Goal: Task Accomplishment & Management: Use online tool/utility

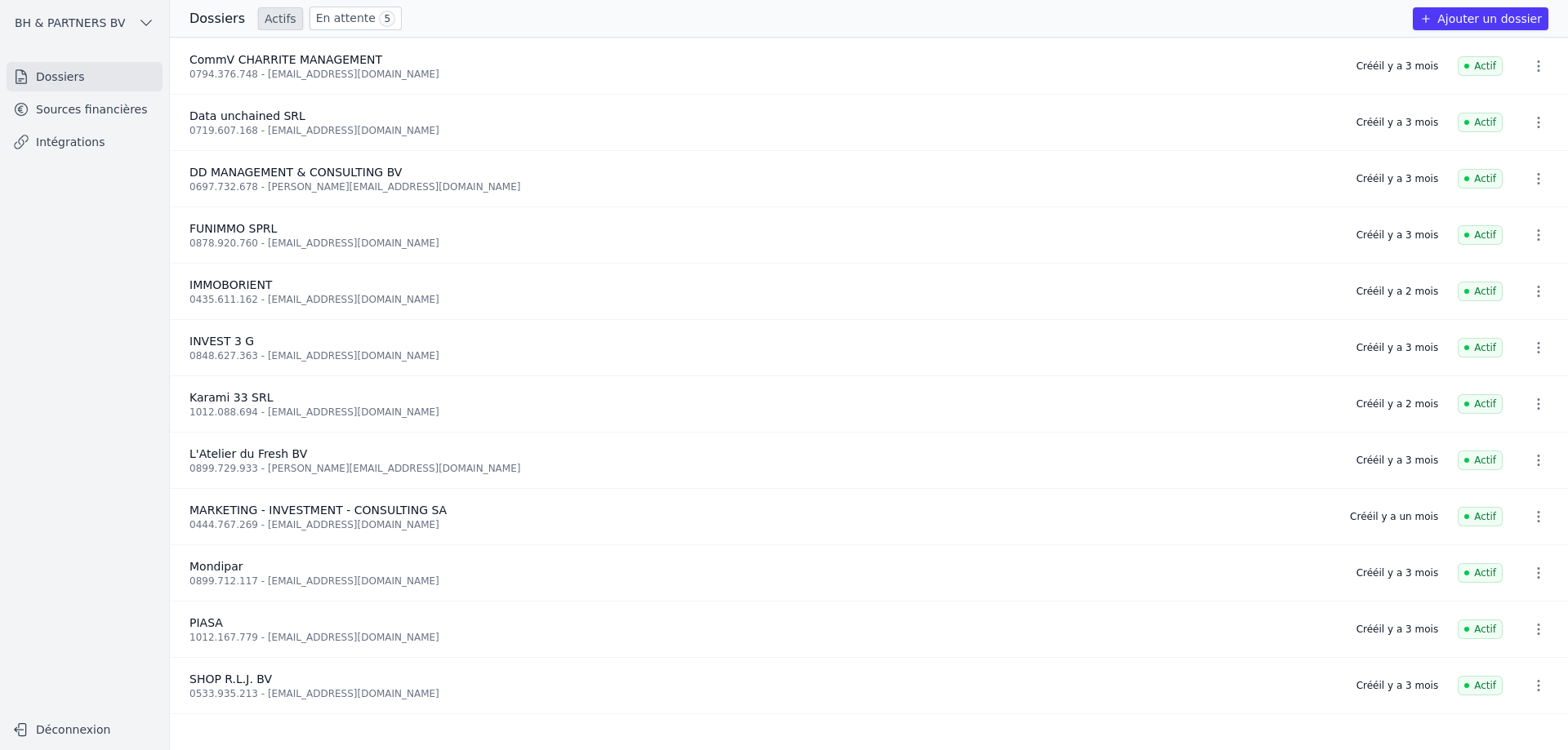
click at [341, 20] on link "En attente 5" at bounding box center [355, 18] width 92 height 24
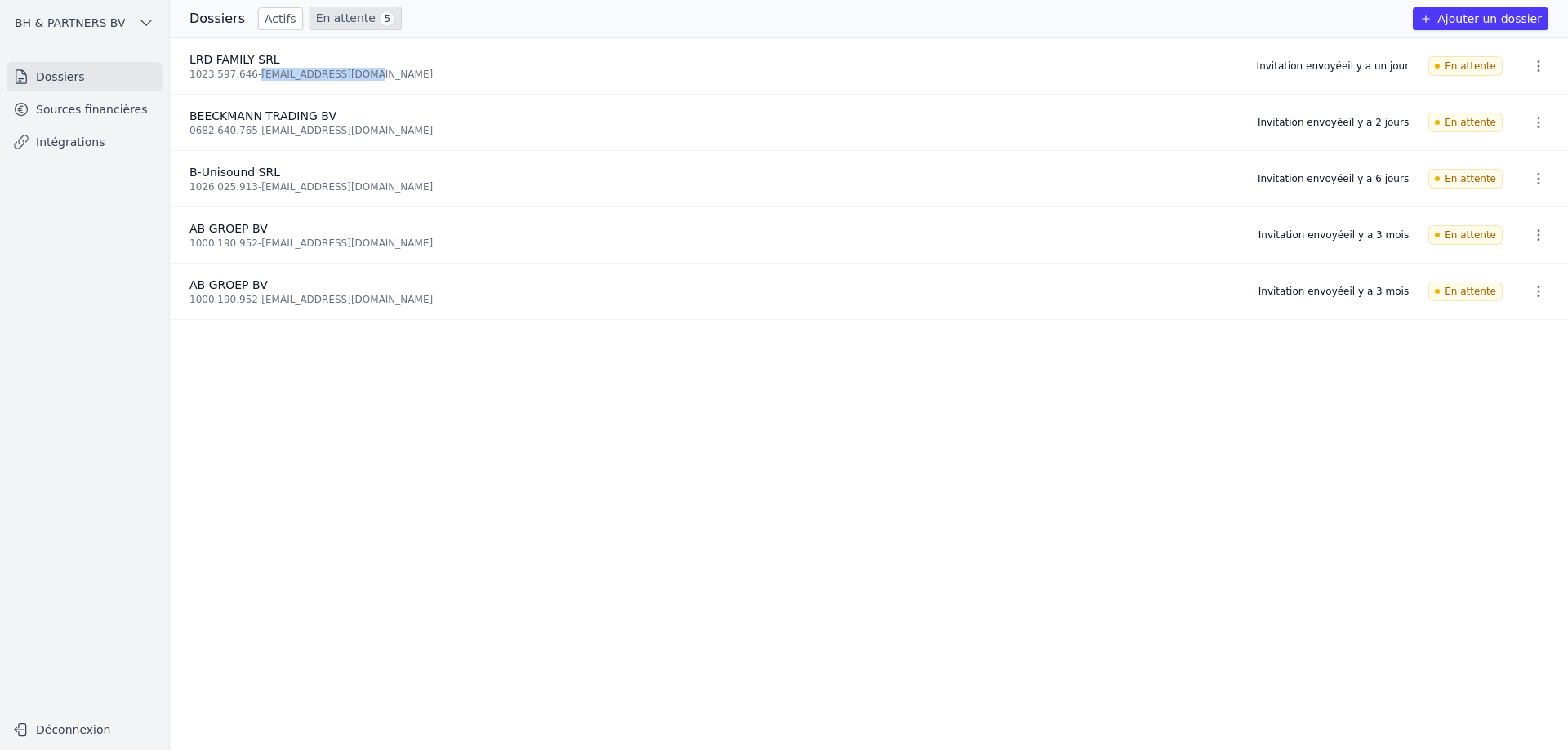
drag, startPoint x: 358, startPoint y: 78, endPoint x: 255, endPoint y: 75, distance: 103.0
click at [255, 75] on div "1023.597.646 - [EMAIL_ADDRESS][DOMAIN_NAME]" at bounding box center [714, 74] width 1048 height 13
click at [1535, 67] on icon "button" at bounding box center [1538, 65] width 16 height 16
click at [1526, 94] on button "Ré-inviter" at bounding box center [1508, 101] width 102 height 34
click at [790, 486] on ul "LRD FAMILY SRL 1023.597.646 - [EMAIL_ADDRESS][DOMAIN_NAME] Invitation envoyée i…" at bounding box center [869, 394] width 1398 height 712
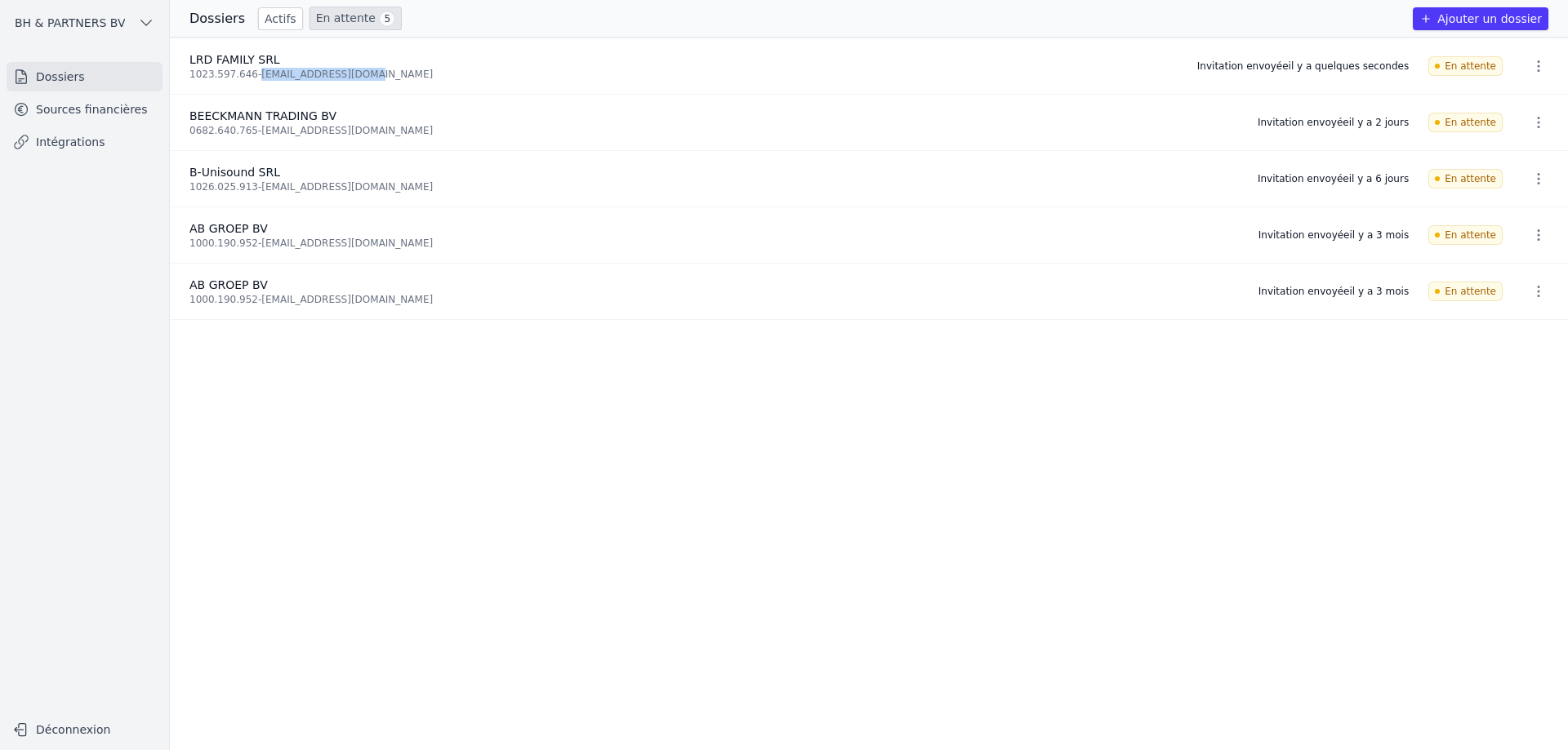
drag, startPoint x: 361, startPoint y: 72, endPoint x: 255, endPoint y: 86, distance: 106.9
click at [255, 86] on li "LRD FAMILY SRL 1023.597.646 - [EMAIL_ADDRESS][DOMAIN_NAME] Invitation envoyée i…" at bounding box center [869, 66] width 1398 height 57
click at [411, 72] on div "1023.597.646 - [EMAIL_ADDRESS][DOMAIN_NAME]" at bounding box center [684, 74] width 988 height 13
drag, startPoint x: 353, startPoint y: 75, endPoint x: 256, endPoint y: 91, distance: 98.3
click at [256, 91] on li "LRD FAMILY SRL 1023.597.646 - [EMAIL_ADDRESS][DOMAIN_NAME] Invitation envoyée i…" at bounding box center [869, 66] width 1398 height 57
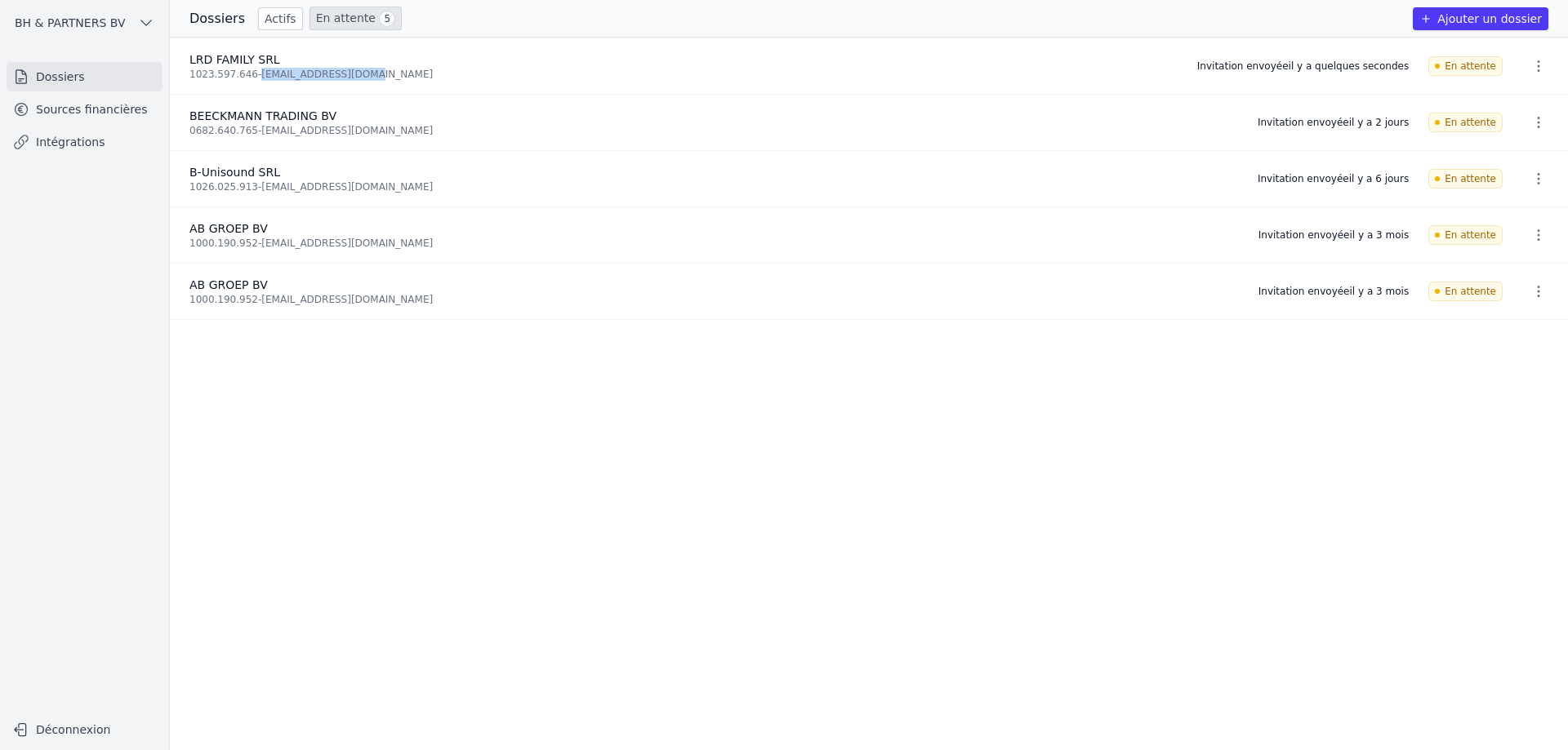
click at [345, 15] on link "En attente 5" at bounding box center [355, 18] width 92 height 24
click at [266, 14] on link "Actifs" at bounding box center [280, 19] width 45 height 23
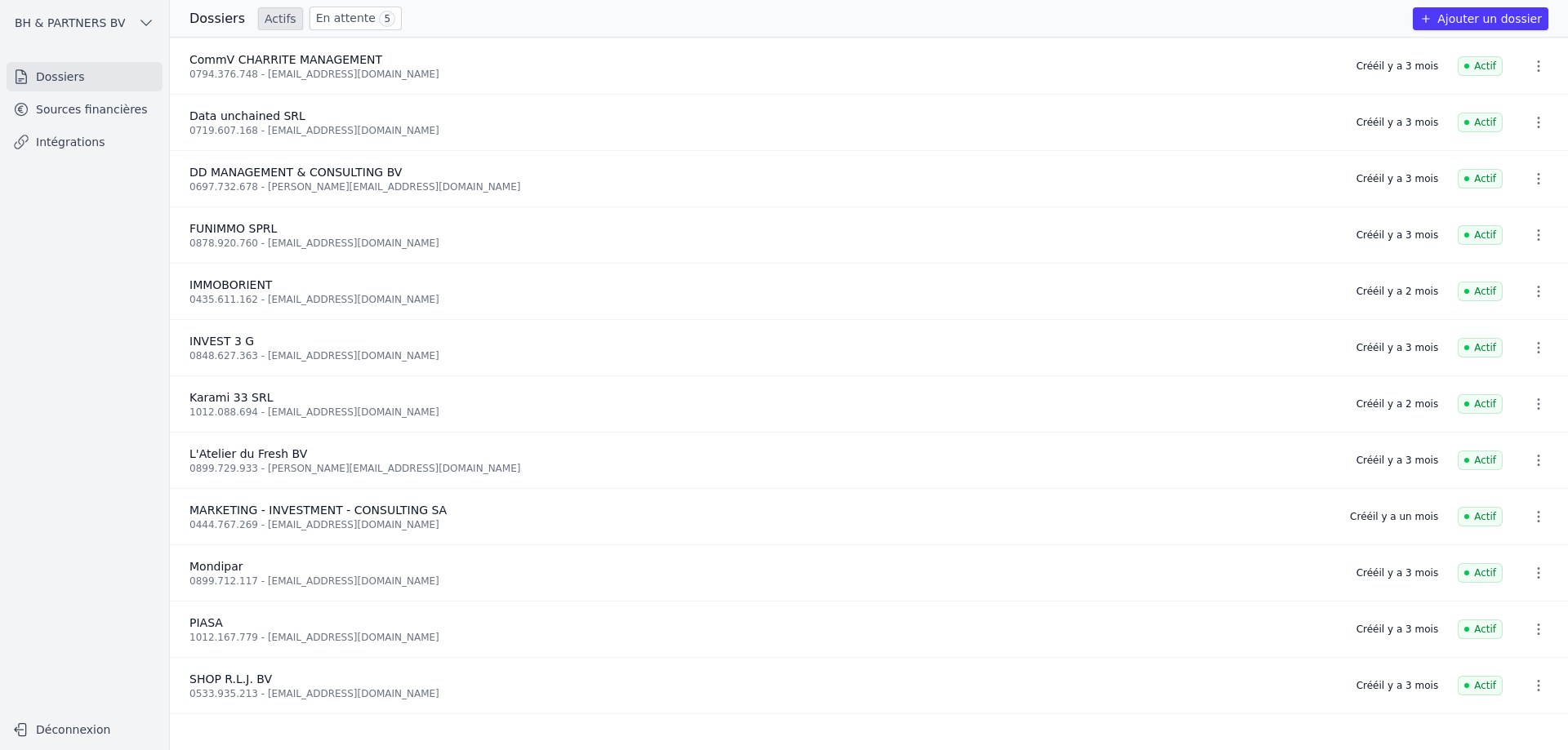
click at [338, 17] on link "En attente 5" at bounding box center [355, 18] width 92 height 24
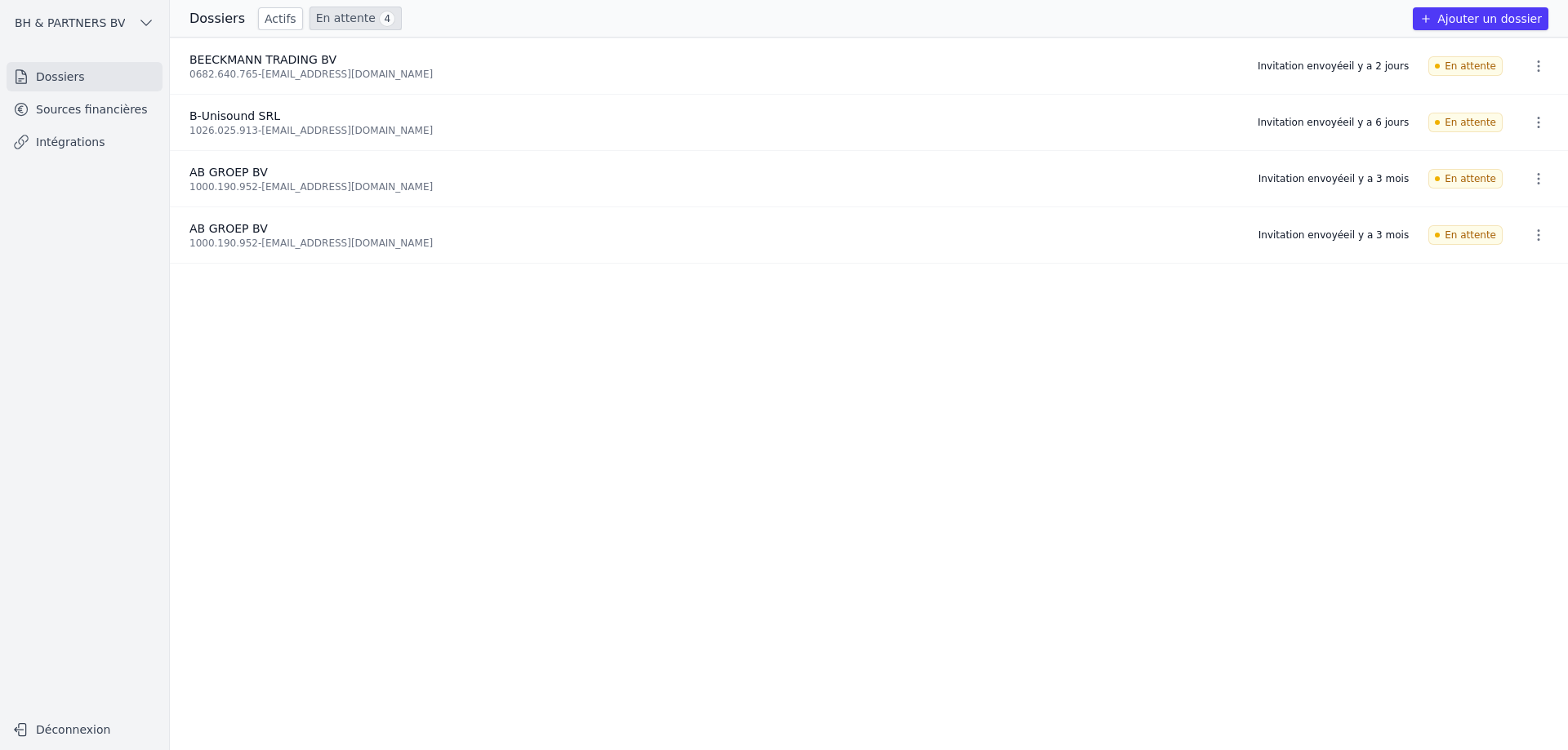
click at [278, 12] on link "Actifs" at bounding box center [280, 19] width 45 height 23
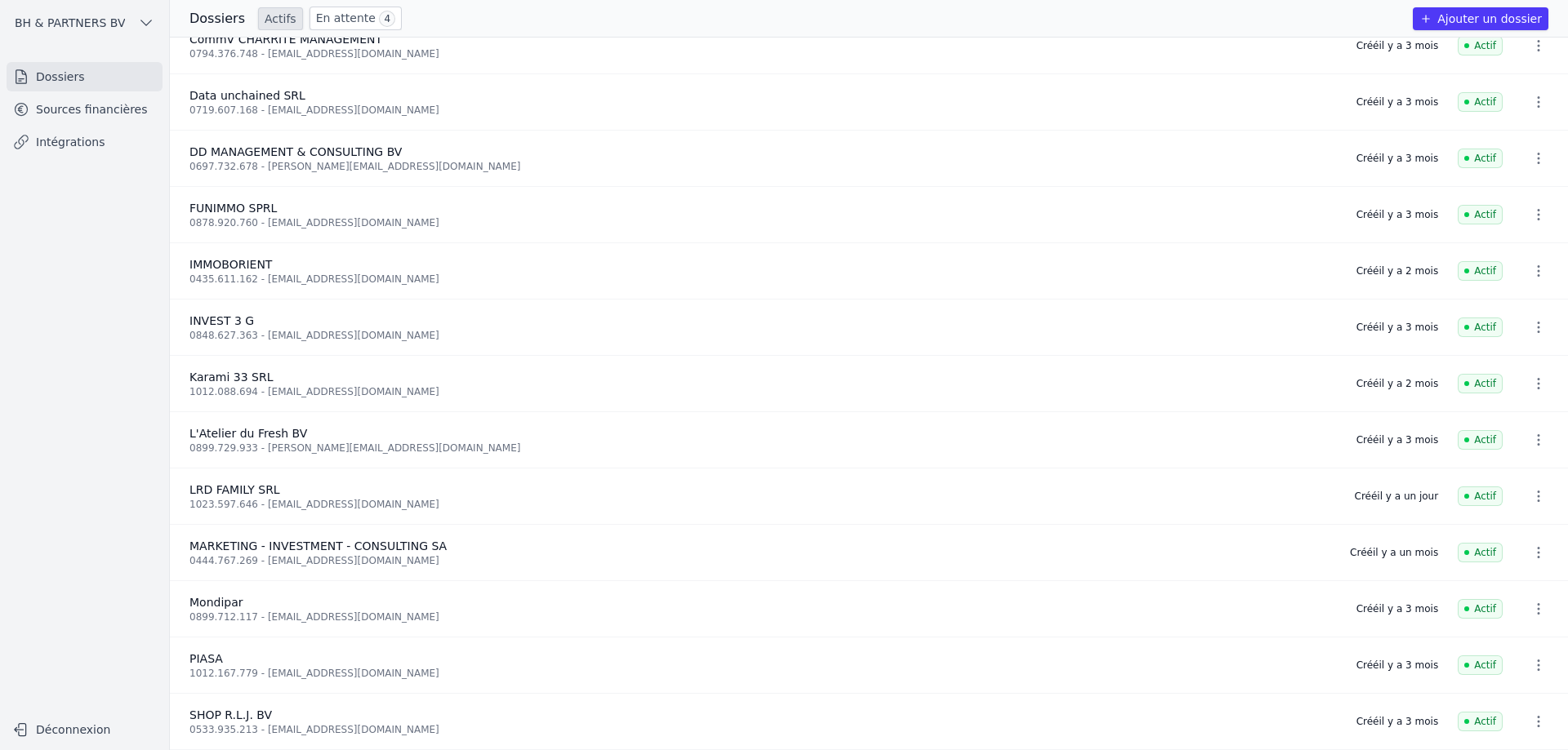
scroll to position [26, 0]
click at [1540, 491] on icon "button" at bounding box center [1538, 496] width 16 height 16
click at [952, 495] on div at bounding box center [784, 375] width 1568 height 750
click at [103, 115] on link "Sources financières" at bounding box center [85, 109] width 156 height 30
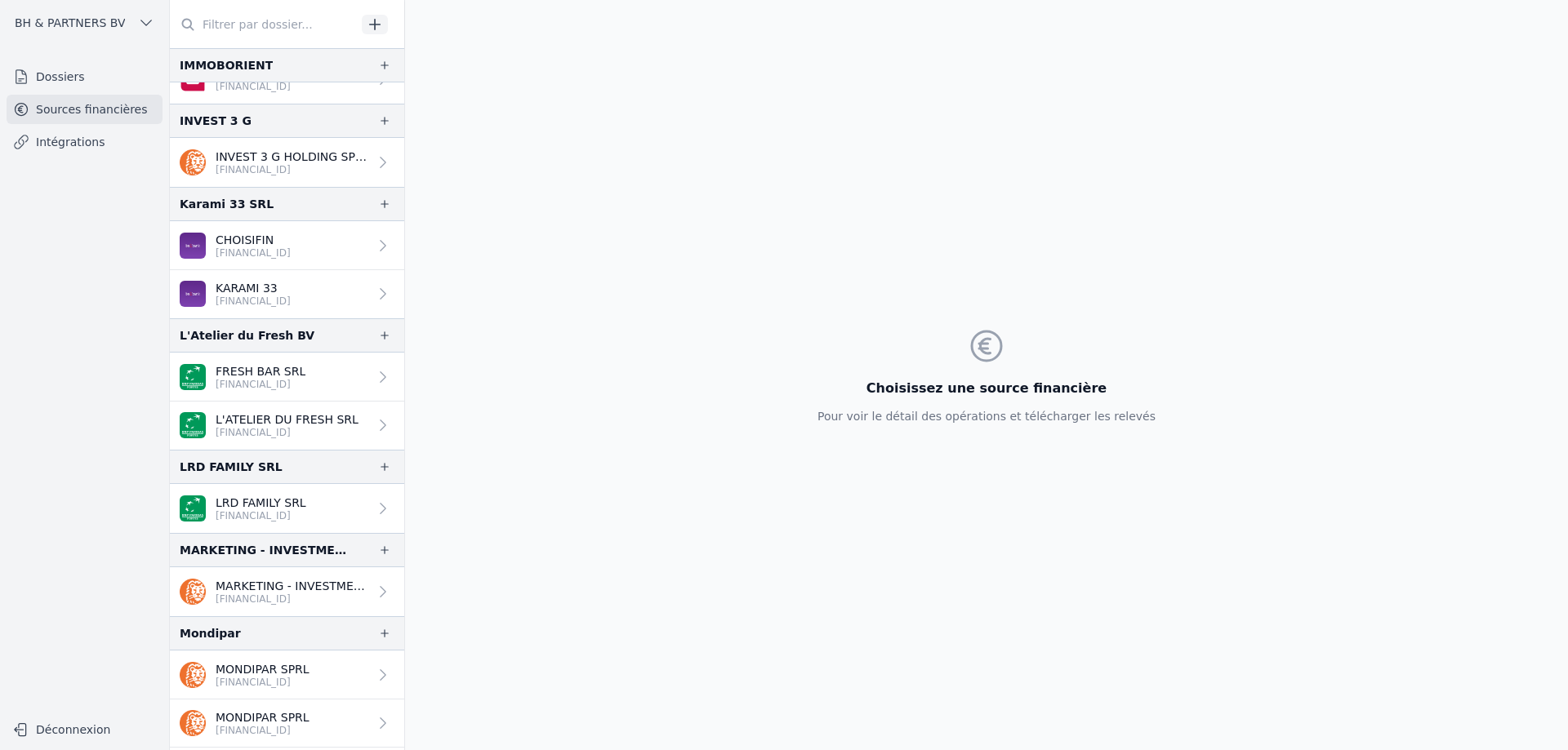
scroll to position [408, 0]
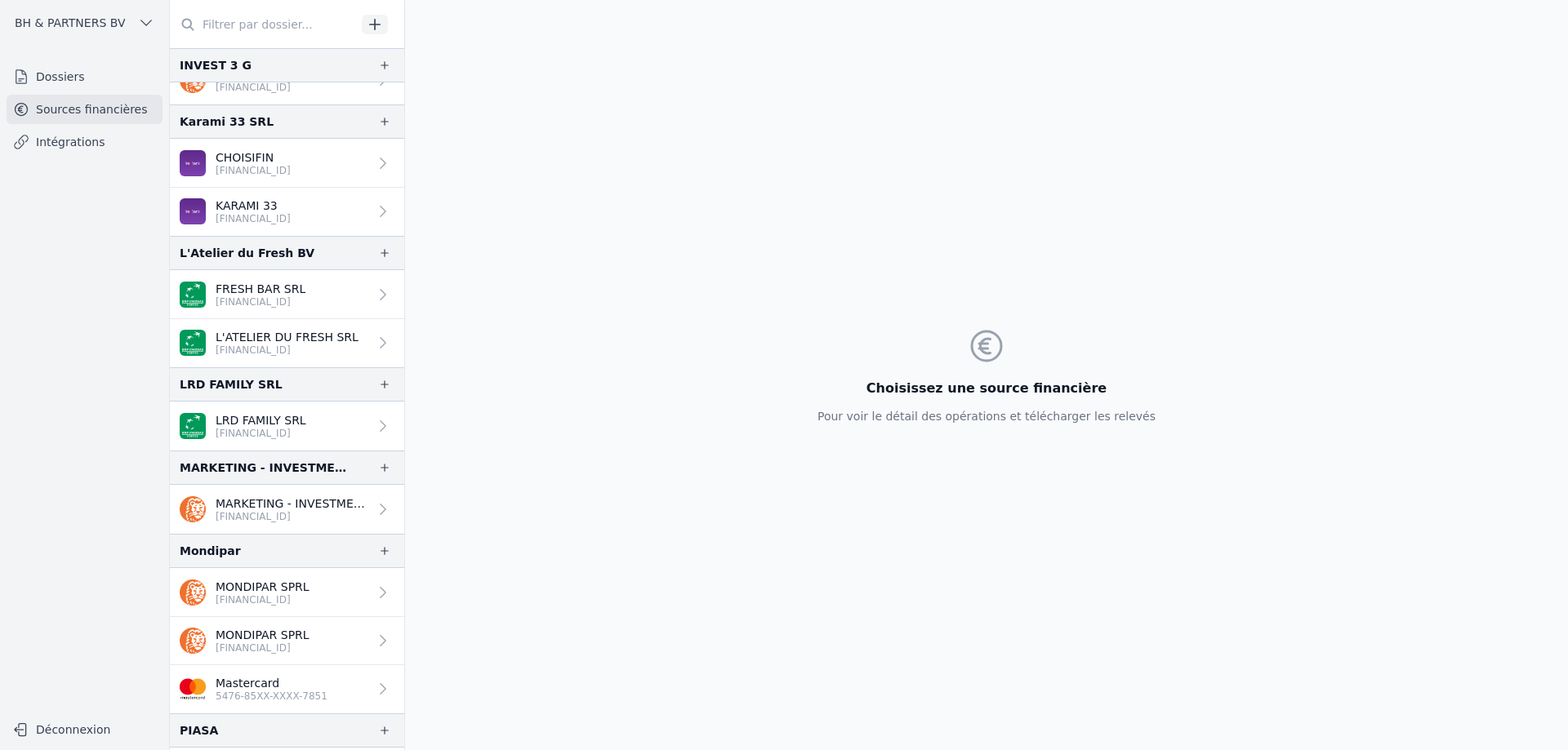
click at [375, 424] on icon at bounding box center [382, 426] width 16 height 16
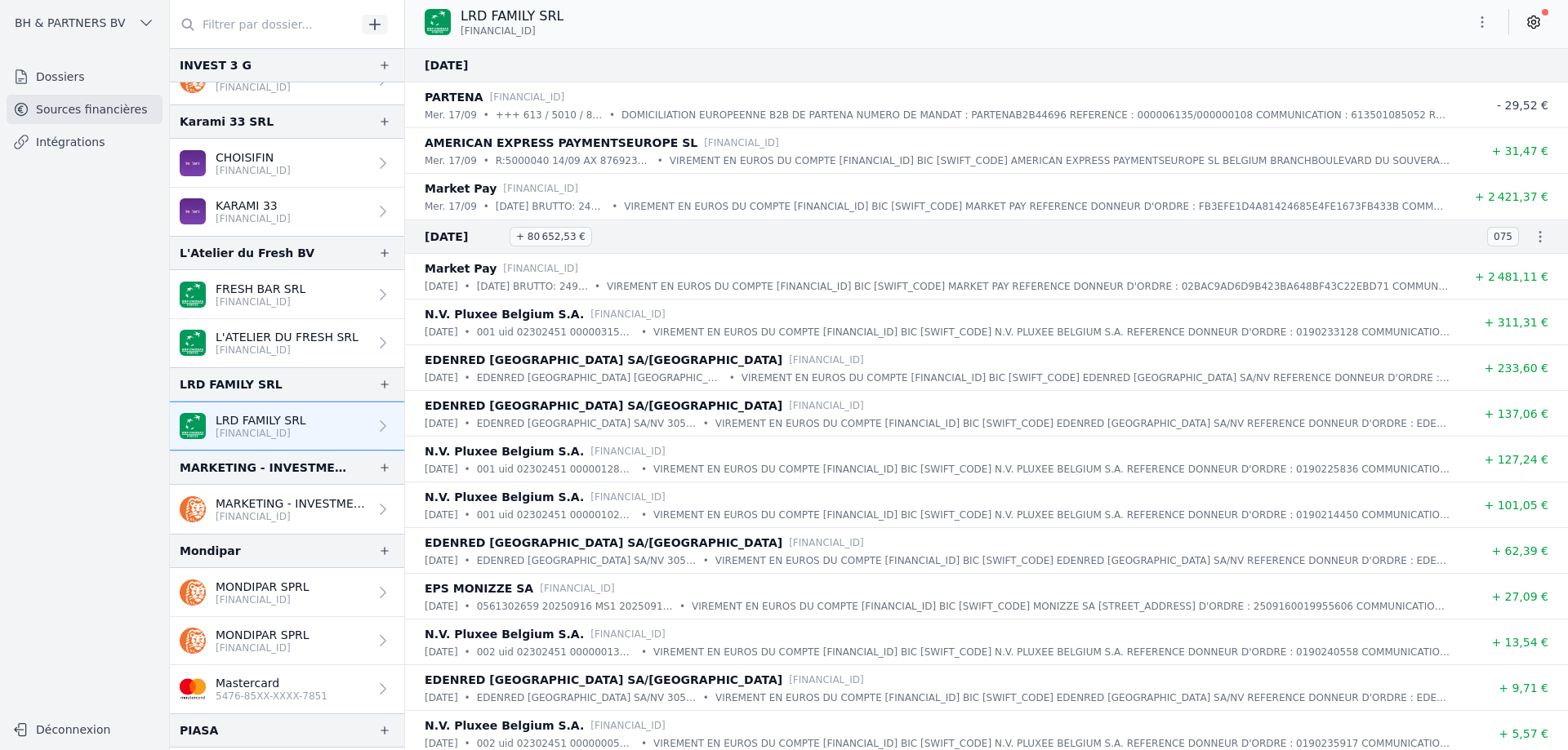
click at [1543, 24] on link at bounding box center [1533, 21] width 30 height 26
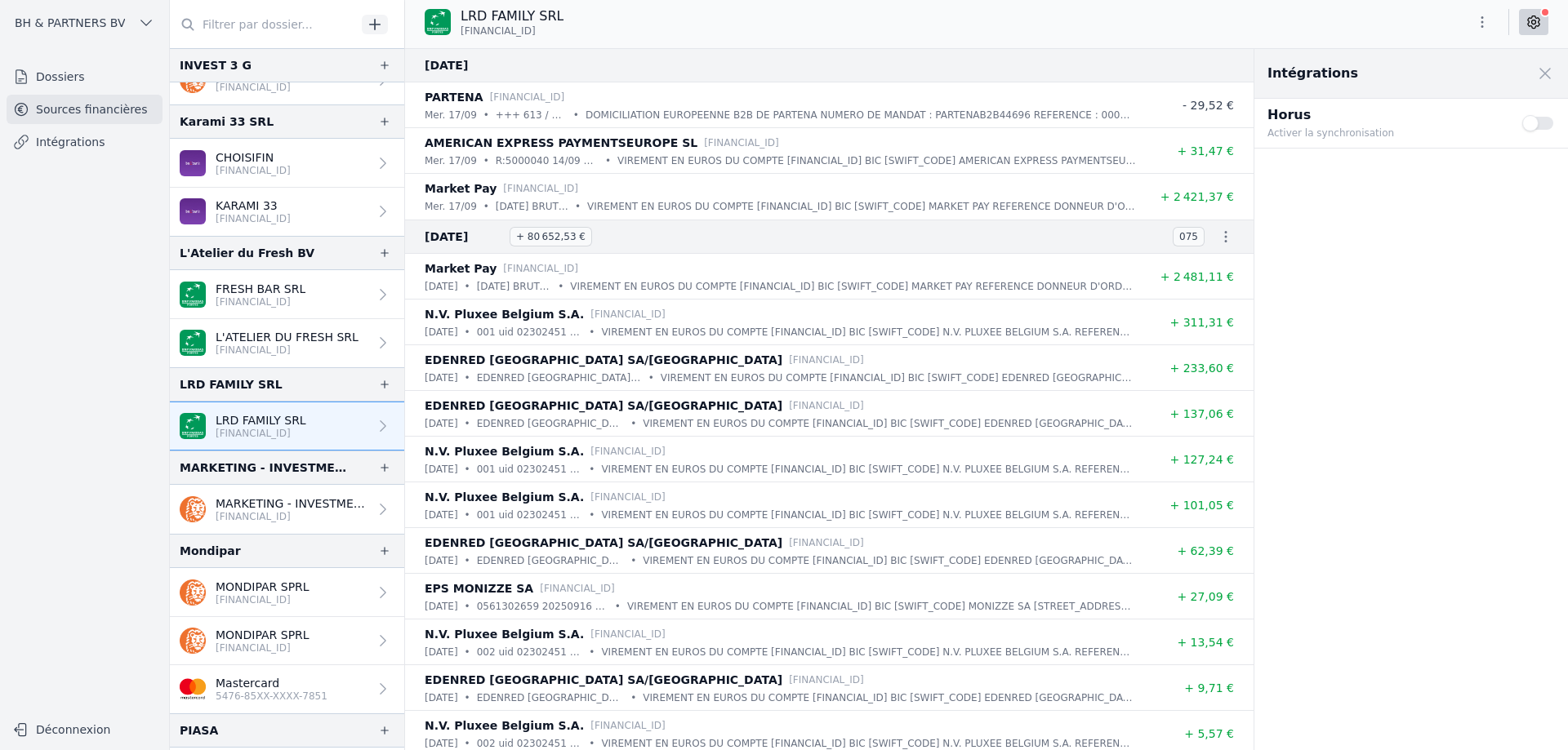
click at [1537, 119] on button "Use setting" at bounding box center [1539, 123] width 33 height 16
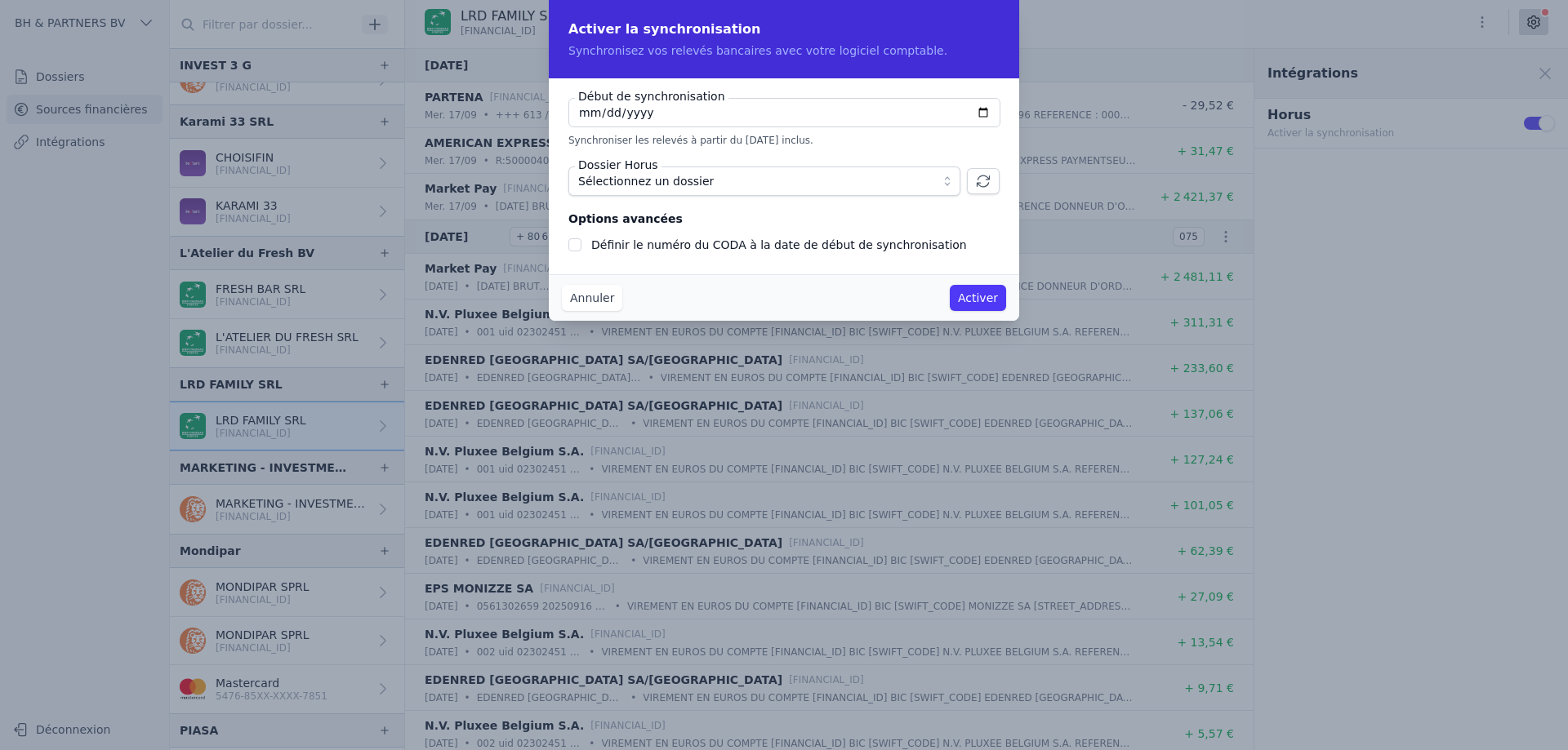
click at [736, 182] on span "Sélectionnez un dossier" at bounding box center [752, 181] width 350 height 19
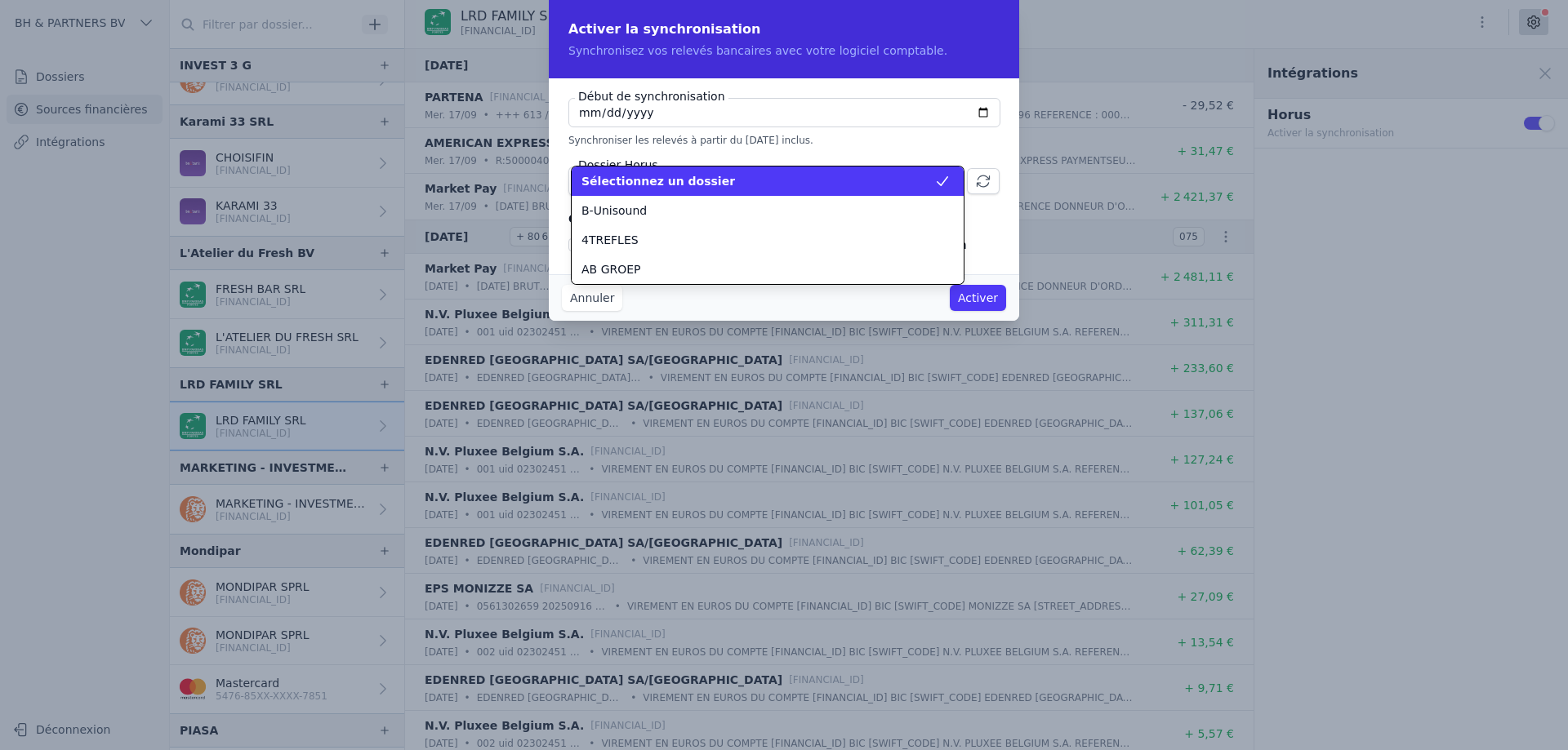
scroll to position [2175, 0]
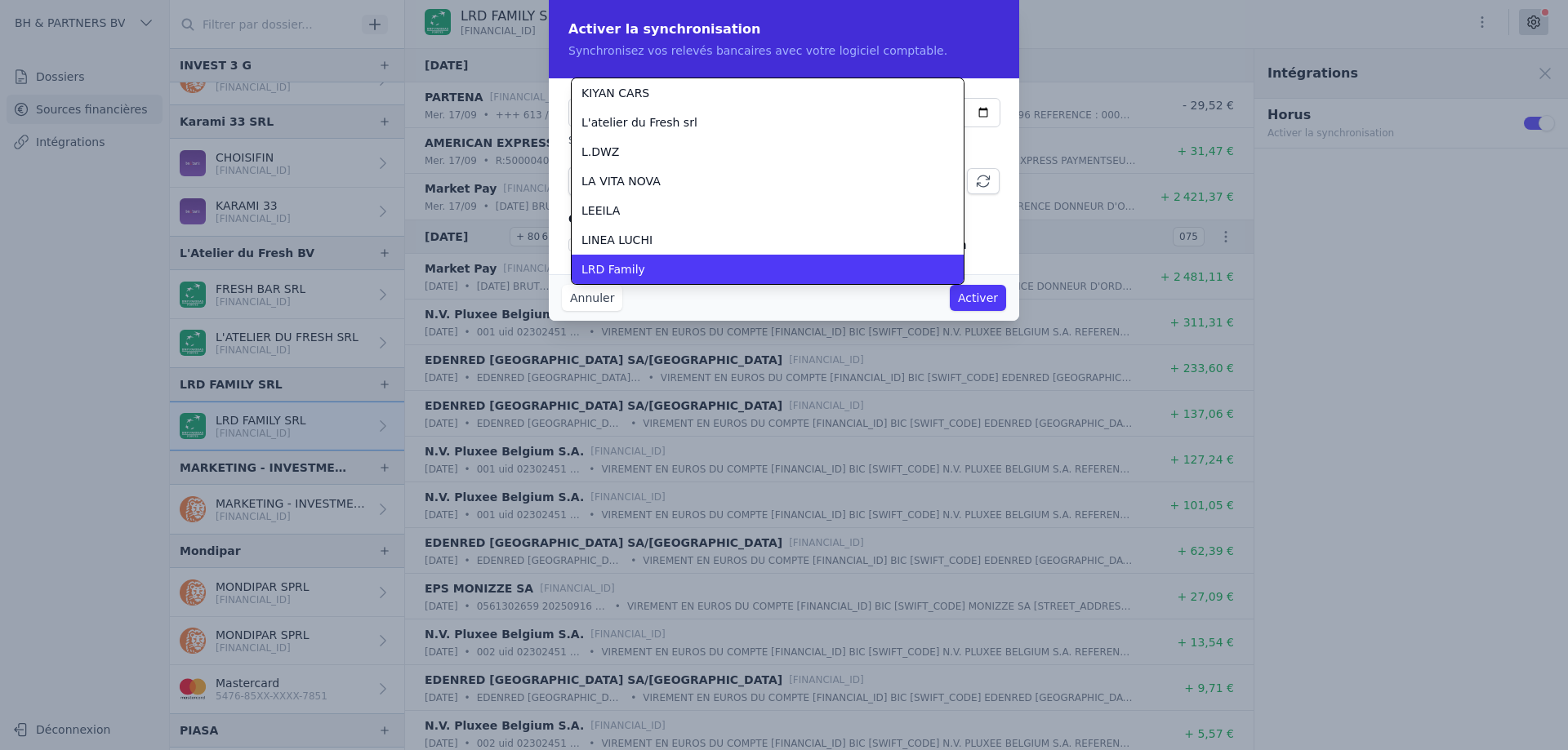
checkbox input "false"
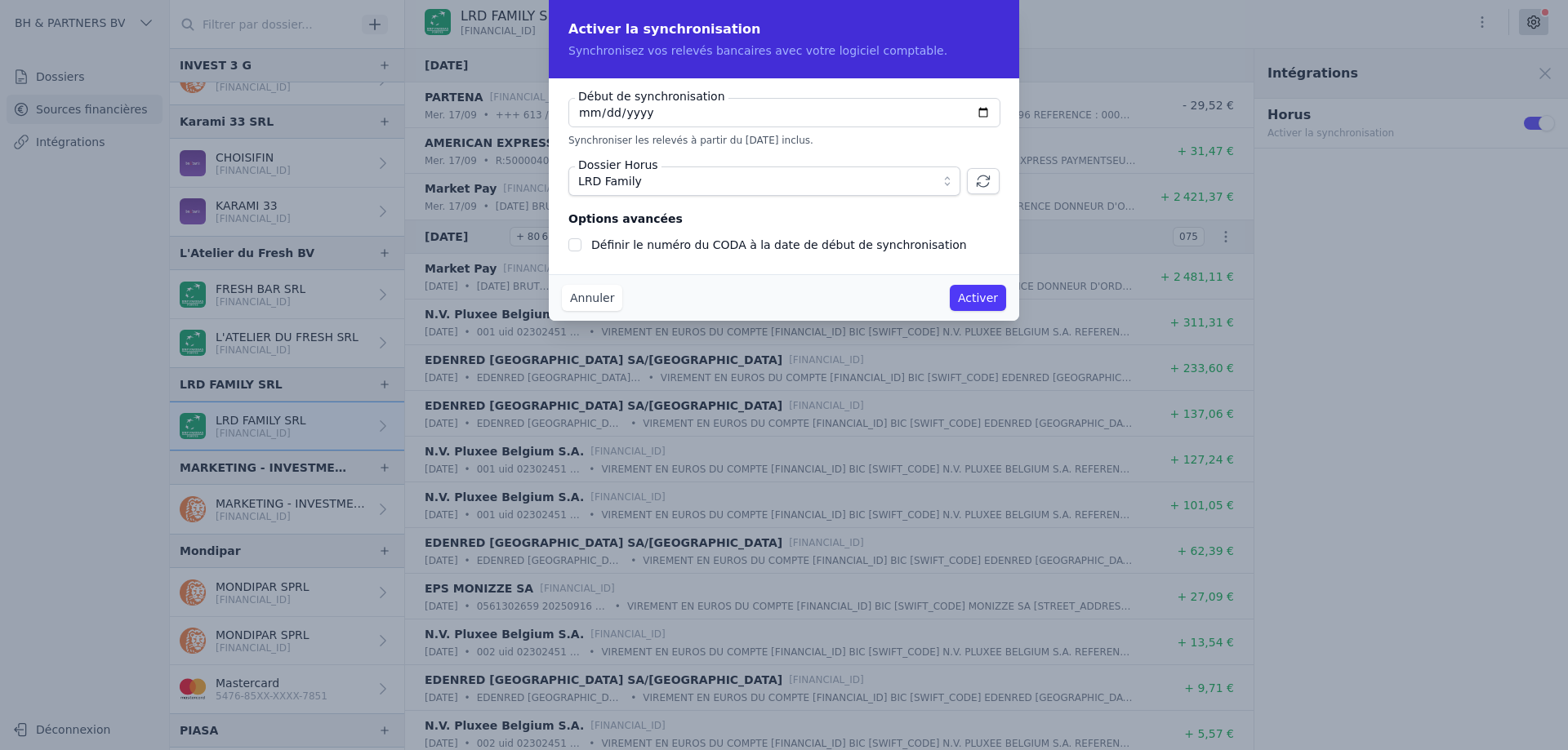
click at [646, 106] on input "2025-09-17" at bounding box center [784, 113] width 432 height 30
type input "2025-09-22"
type input "2025-05-22"
click at [673, 246] on label "Définir le numéro du CODA à la date de début de synchronisation" at bounding box center [779, 246] width 376 height 13
click at [582, 246] on input "Définir le numéro du CODA à la date de début de synchronisation" at bounding box center [575, 246] width 13 height 13
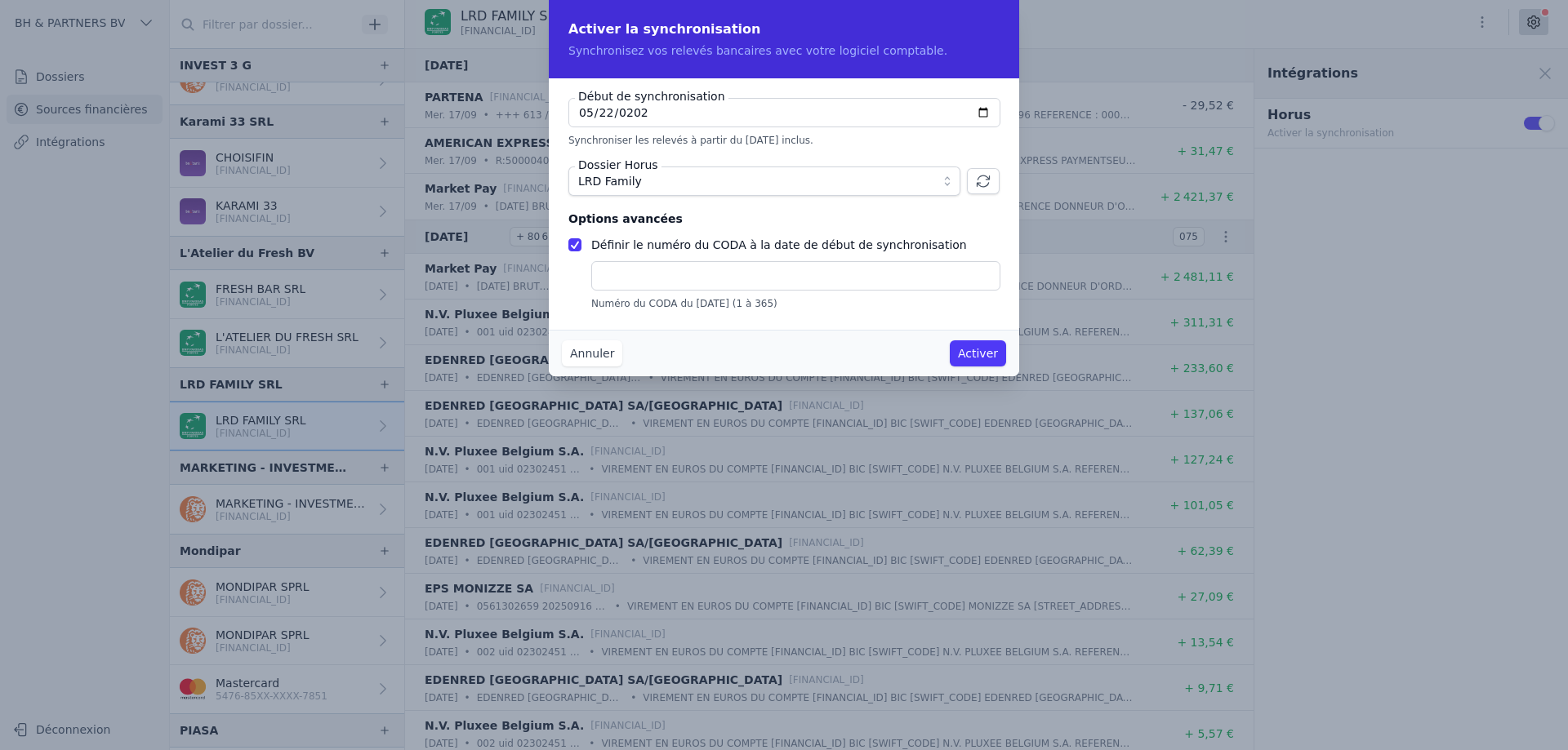
click at [673, 246] on label "Définir le numéro du CODA à la date de début de synchronisation" at bounding box center [779, 246] width 376 height 13
click at [582, 246] on input "Définir le numéro du CODA à la date de début de synchronisation" at bounding box center [575, 246] width 13 height 13
checkbox input "false"
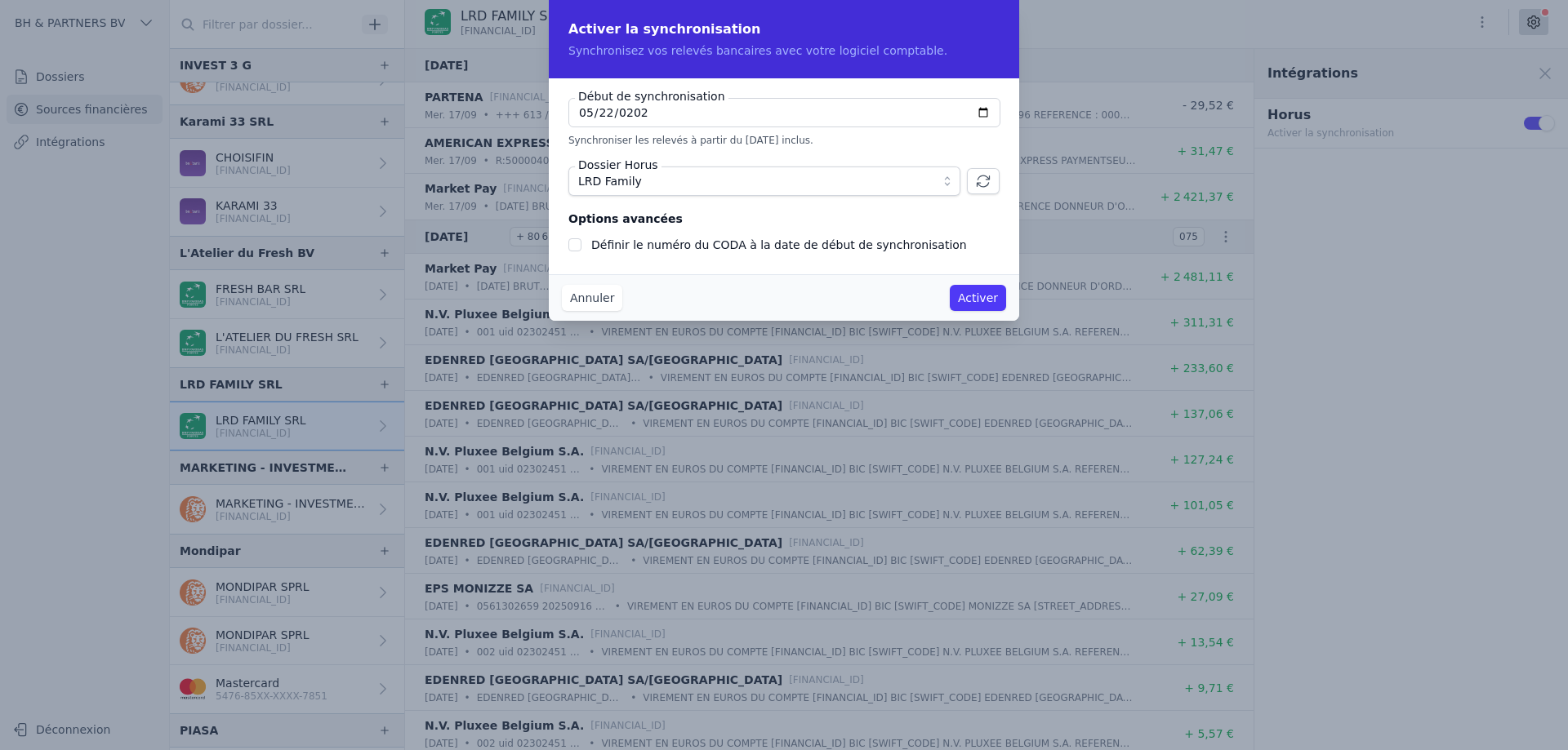
click at [988, 296] on button "Activer" at bounding box center [978, 297] width 57 height 26
click at [985, 299] on button "Activer" at bounding box center [978, 297] width 57 height 26
click at [580, 303] on button "Annuler" at bounding box center [591, 297] width 61 height 26
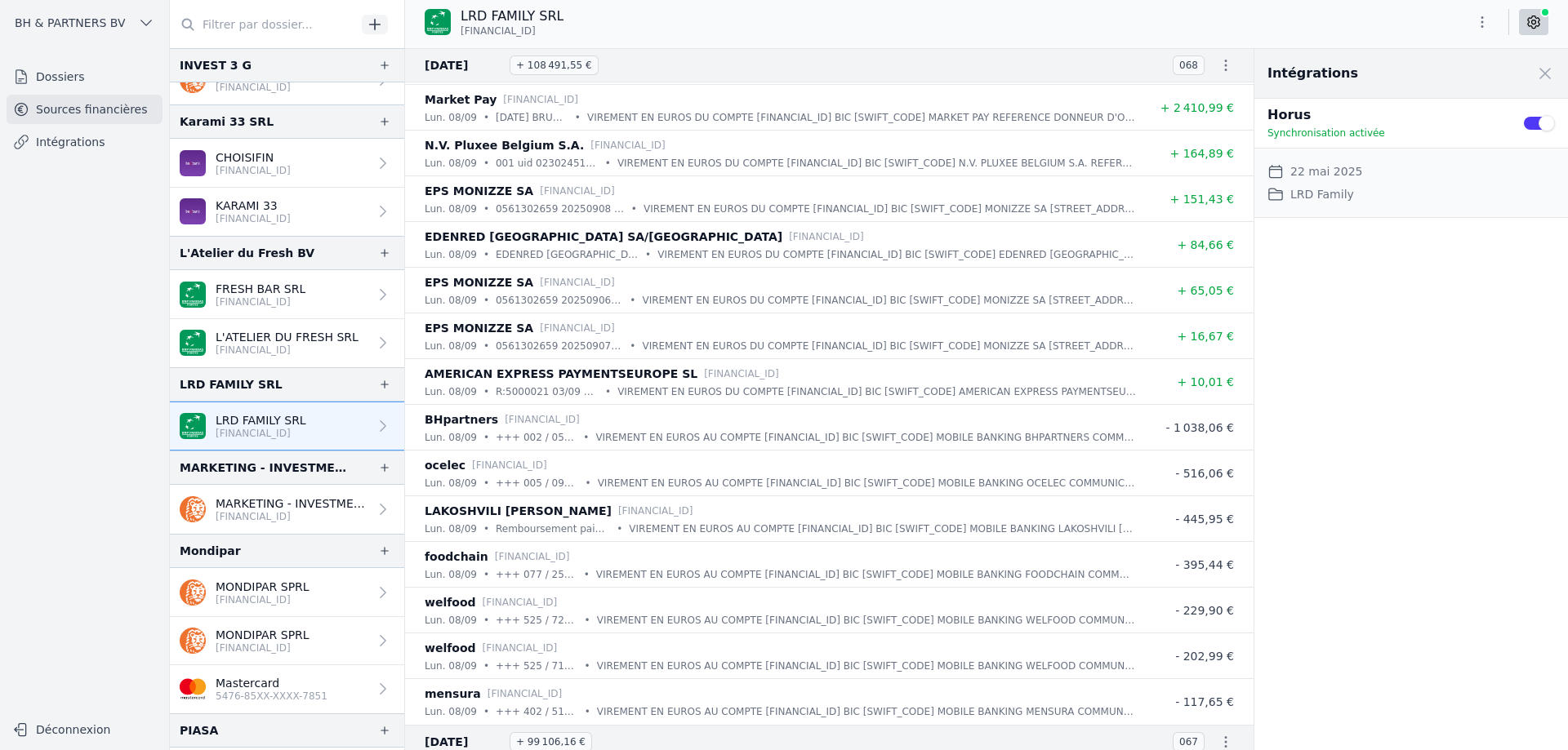
scroll to position [2695, 0]
